Goal: Navigation & Orientation: Find specific page/section

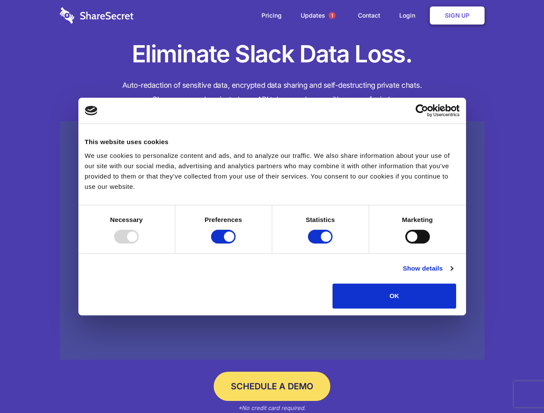
click at [139, 244] on div at bounding box center [126, 237] width 25 height 14
click at [236, 244] on input "Preferences" at bounding box center [223, 237] width 25 height 14
checkbox input "false"
click at [321, 244] on input "Statistics" at bounding box center [320, 237] width 25 height 14
checkbox input "false"
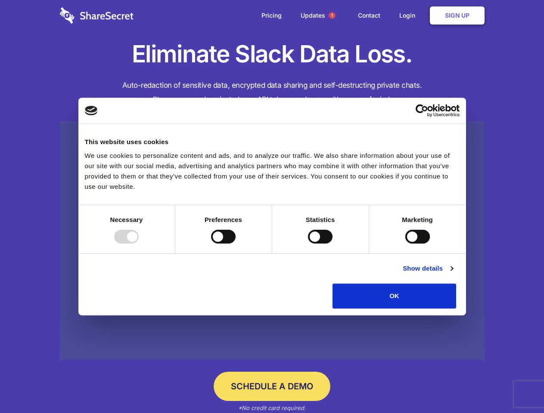
click at [405, 244] on input "Marketing" at bounding box center [417, 237] width 25 height 14
checkbox input "true"
click at [453, 274] on link "Show details" at bounding box center [428, 269] width 50 height 10
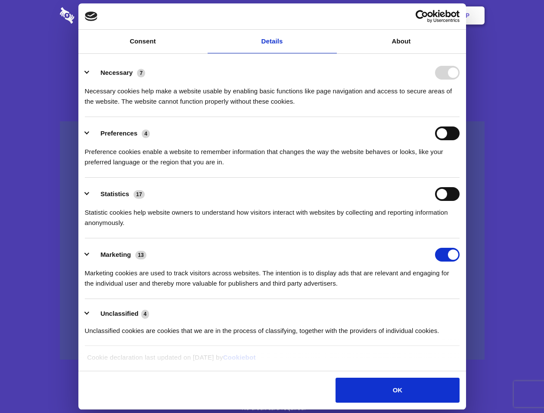
click at [459, 117] on li "Necessary 7 Necessary cookies help make a website usable by enabling basic func…" at bounding box center [272, 86] width 375 height 61
click at [332, 16] on span "1" at bounding box center [332, 15] width 7 height 7
